Goal: Information Seeking & Learning: Learn about a topic

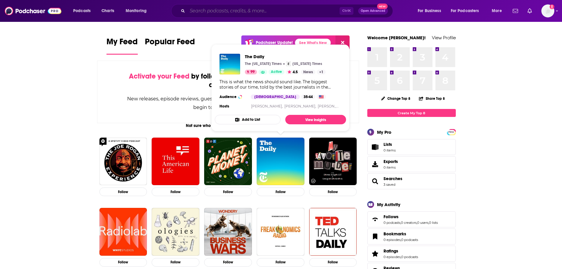
click at [207, 7] on input "Search podcasts, credits, & more..." at bounding box center [263, 10] width 152 height 9
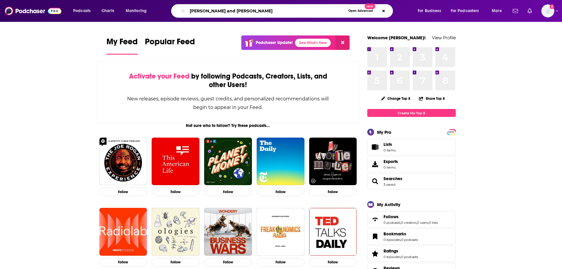
type input "[PERSON_NAME] and [PERSON_NAME]"
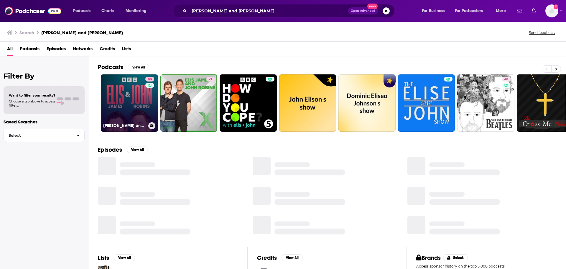
click at [140, 109] on link "83 [PERSON_NAME] and [PERSON_NAME]" at bounding box center [129, 102] width 57 height 57
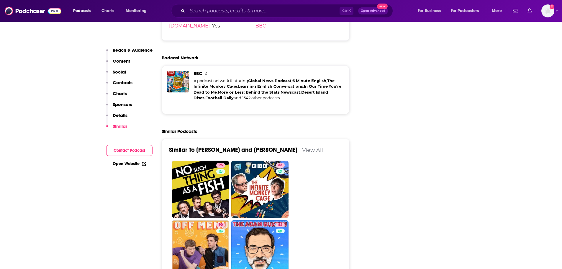
scroll to position [1327, 0]
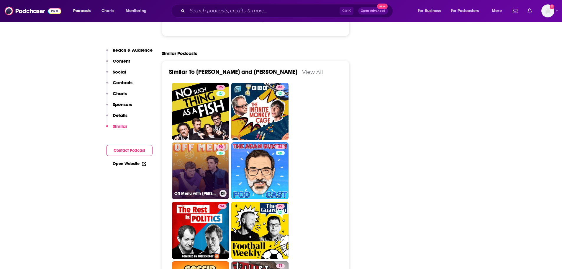
click at [209, 142] on link "90 Off Menu with [PERSON_NAME] and [PERSON_NAME]" at bounding box center [200, 170] width 57 height 57
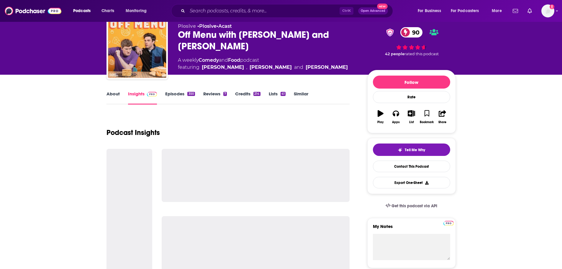
scroll to position [59, 0]
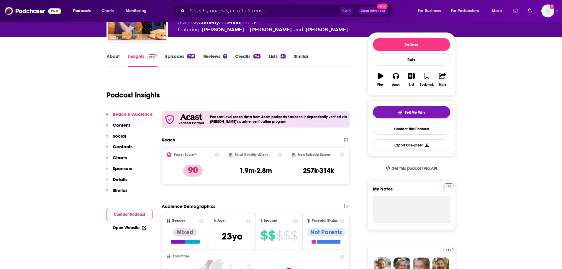
type input "[URL][DOMAIN_NAME][PERSON_NAME][PERSON_NAME]"
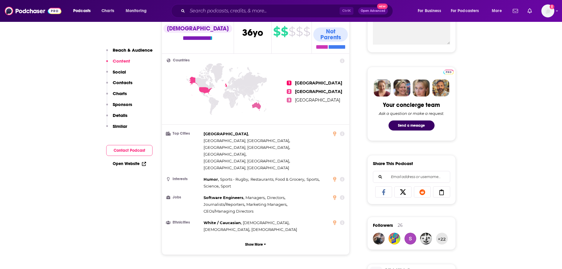
scroll to position [236, 0]
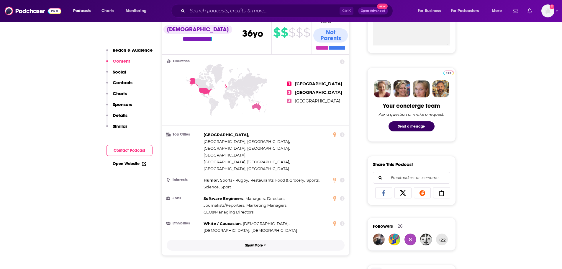
click at [256, 240] on button "Show More" at bounding box center [256, 245] width 178 height 11
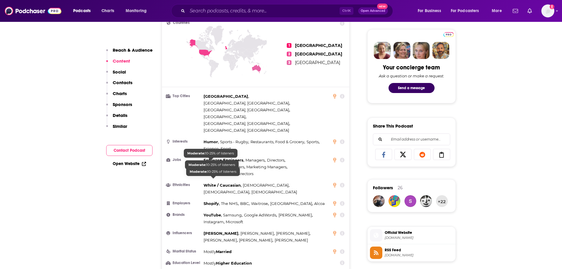
scroll to position [295, 0]
